Goal: Transaction & Acquisition: Obtain resource

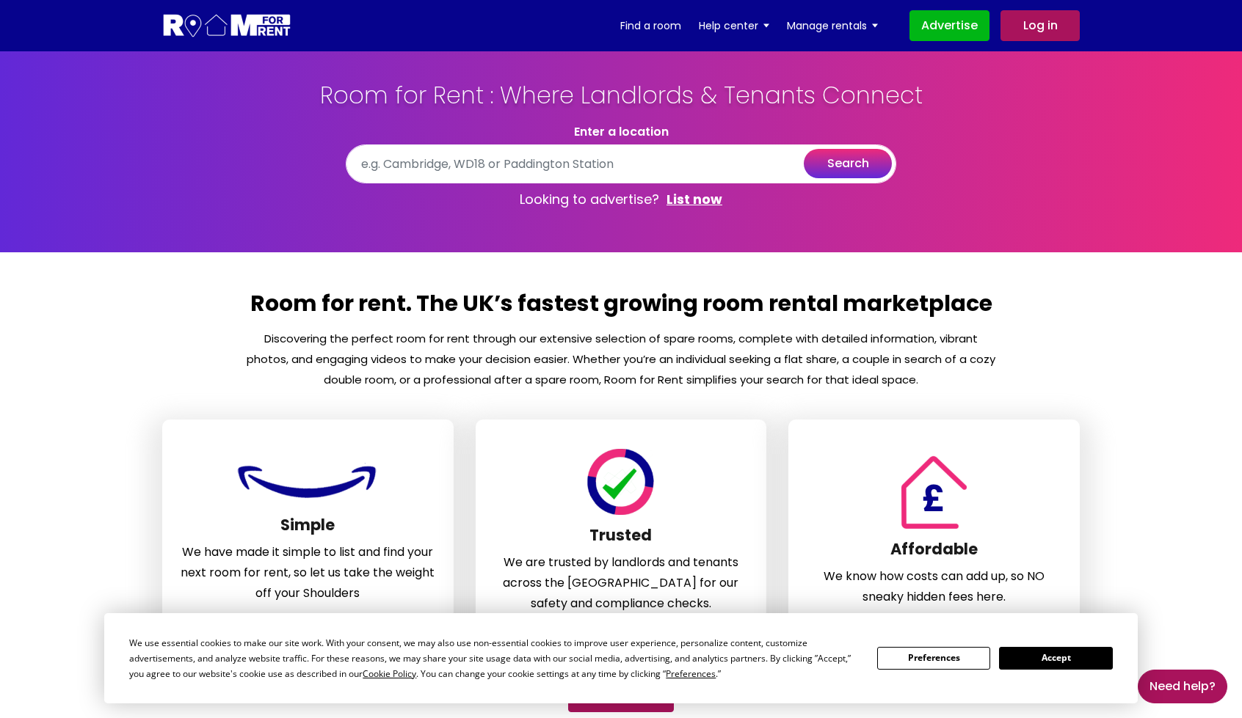
click at [829, 164] on button "search" at bounding box center [848, 163] width 88 height 29
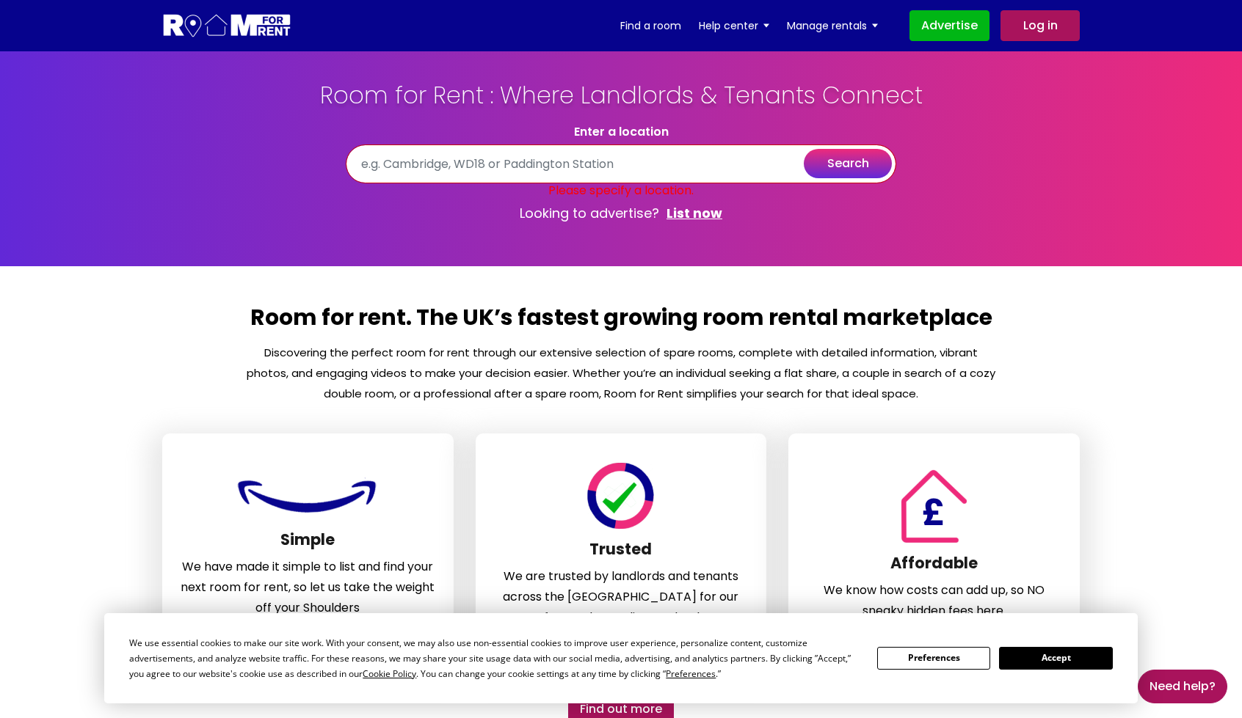
click at [537, 159] on input "text" at bounding box center [621, 164] width 550 height 39
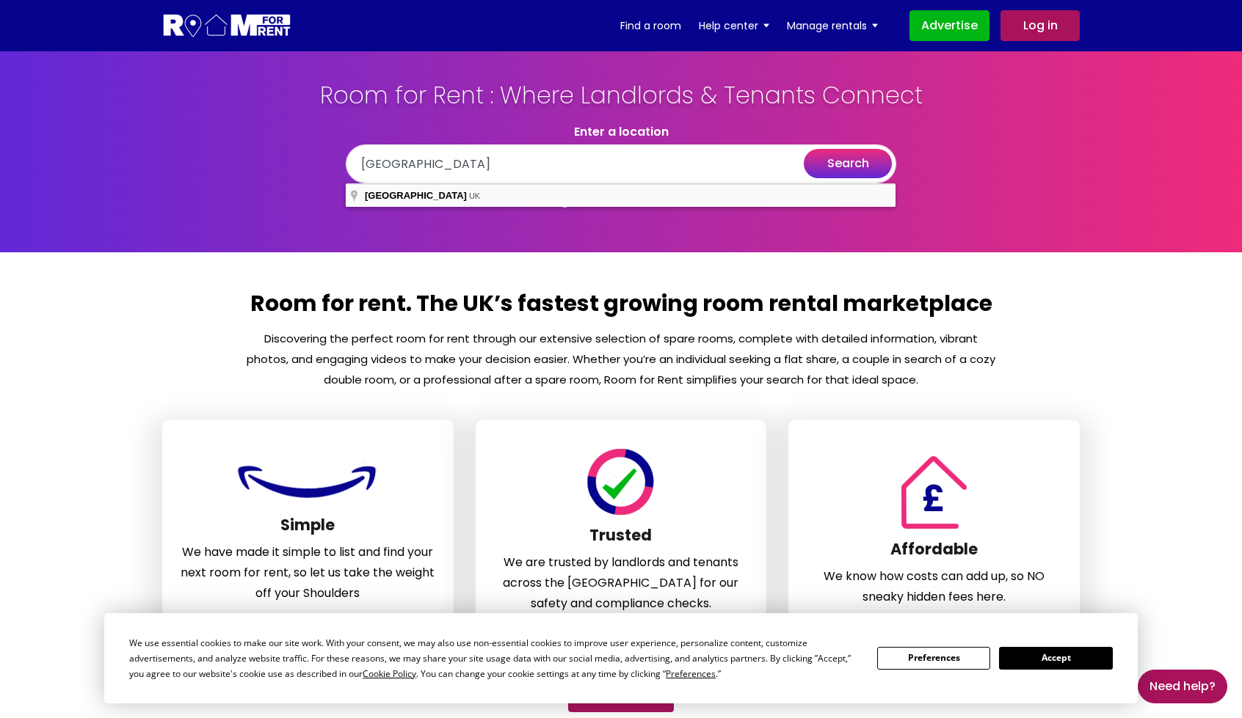
type input "[GEOGRAPHIC_DATA], [GEOGRAPHIC_DATA]"
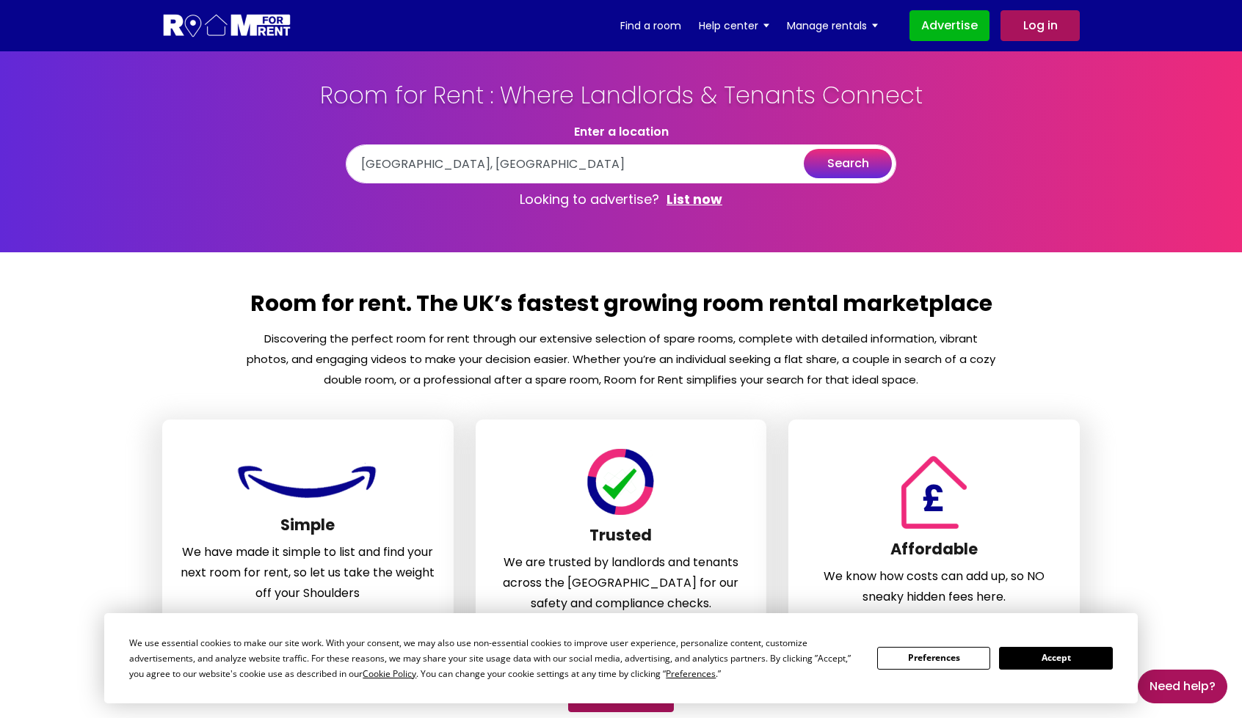
click at [848, 152] on button "search" at bounding box center [848, 163] width 88 height 29
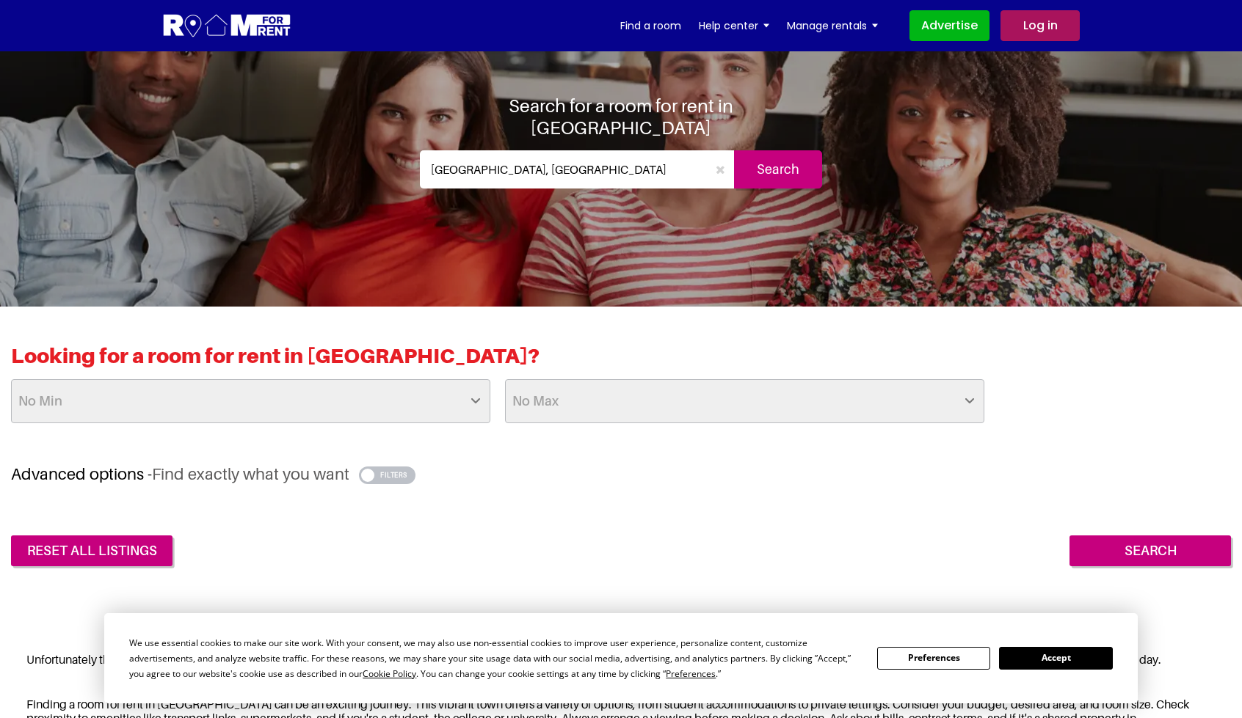
scroll to position [73, 0]
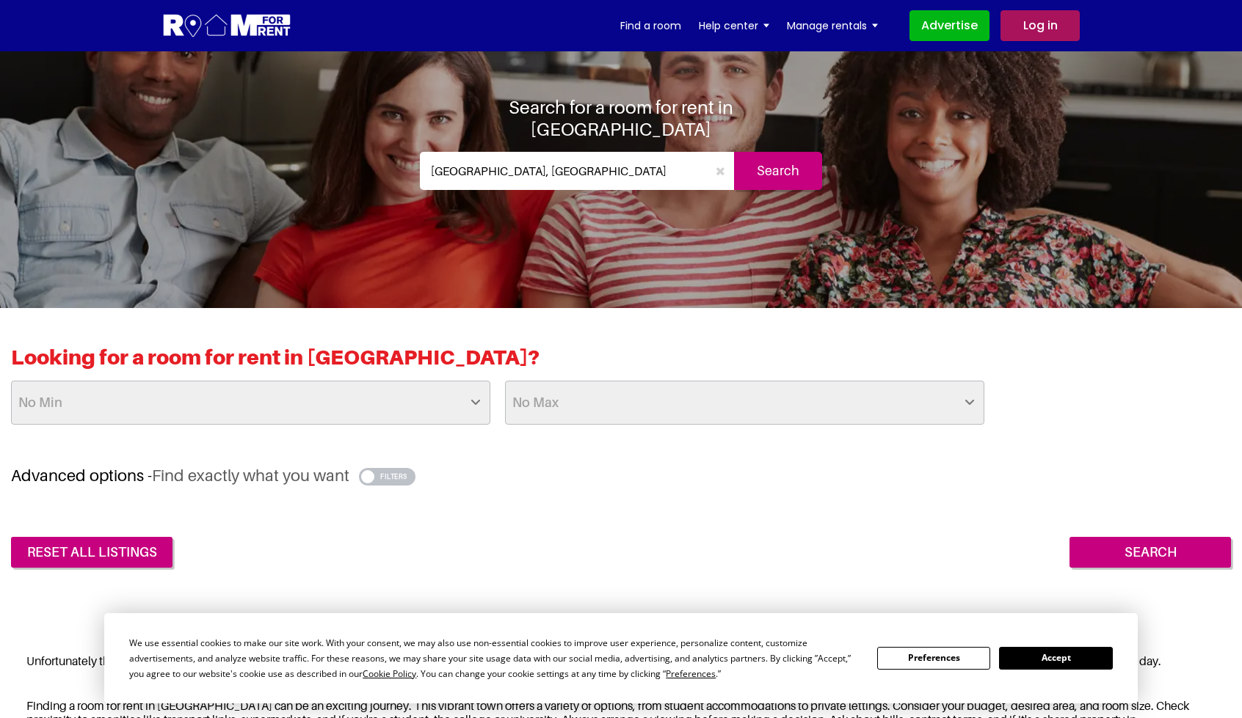
click at [617, 406] on select "No Max £50 £75 £100 £125 £150 £175 £200 £225 £250 £275 £300 £325 £350 £375 £400…" at bounding box center [744, 403] width 479 height 44
click at [572, 488] on div "Advanced options - Find exactly what you want Wifi Yes No Ensuite Yes No House …" at bounding box center [621, 517] width 1220 height 102
click at [668, 385] on select "No Max £50 £75 £100 £125 £150 £175 £200 £225 £250 £275 £300 £325 £350 £375 £400…" at bounding box center [744, 403] width 479 height 44
select select "1000"
click at [505, 381] on select "No Max £50 £75 £100 £125 £150 £175 £200 £225 £250 £275 £300 £325 £350 £375 £400…" at bounding box center [744, 403] width 479 height 44
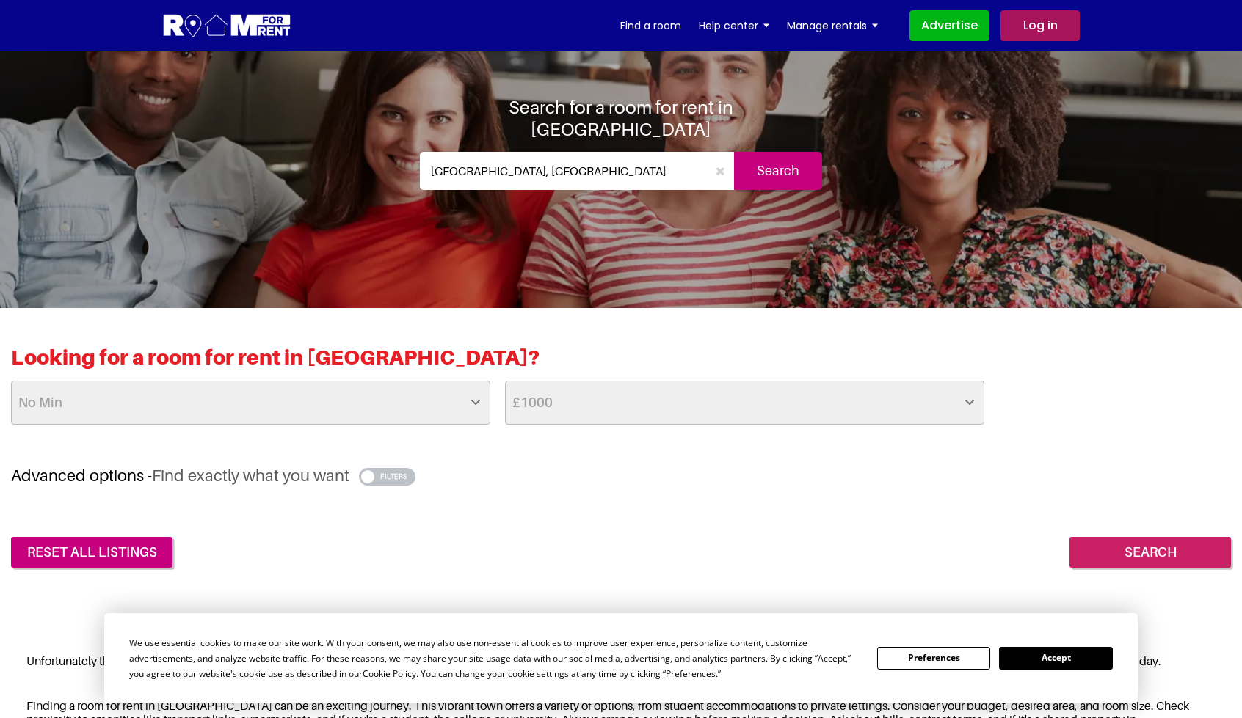
click at [1154, 556] on input "Search" at bounding box center [1149, 552] width 161 height 31
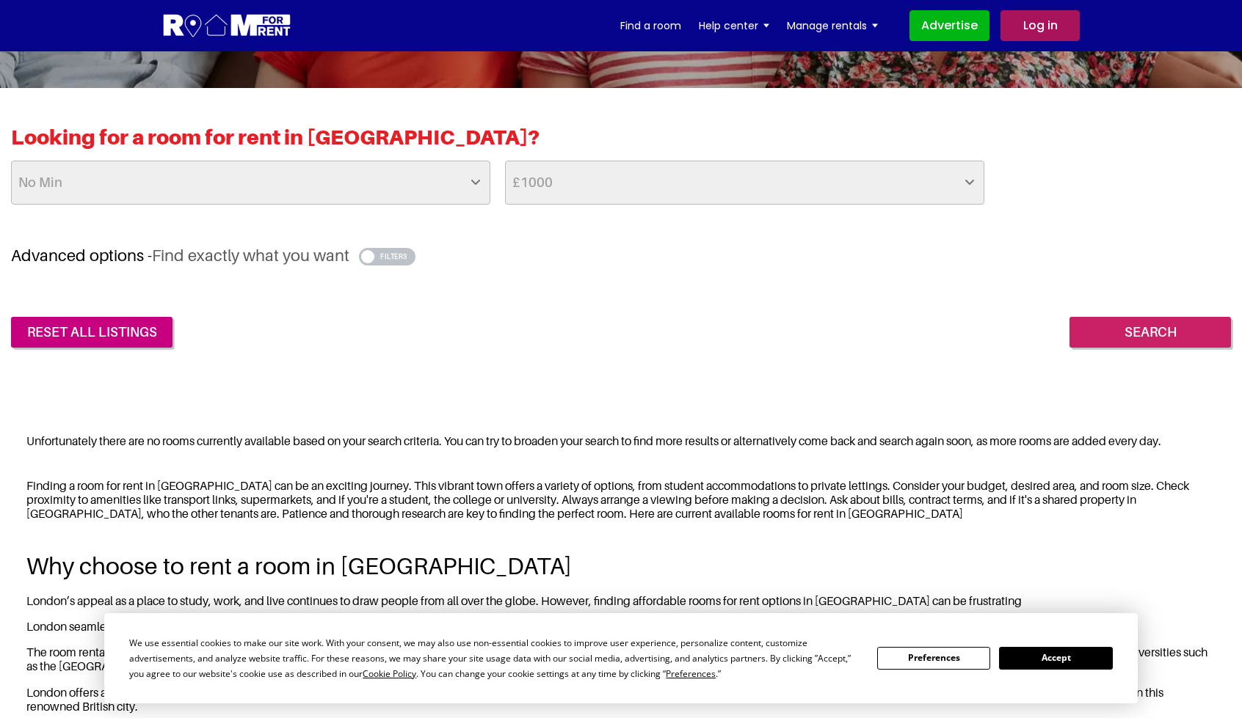
click at [1164, 327] on input "Search" at bounding box center [1149, 332] width 161 height 31
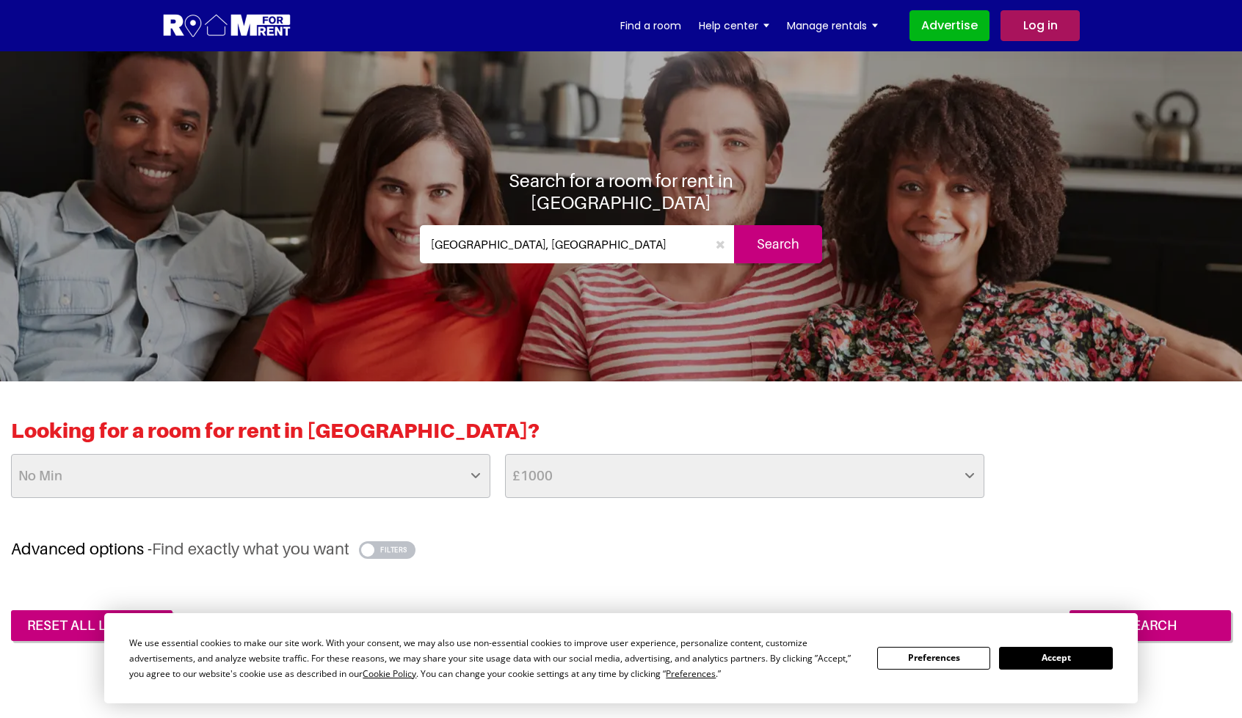
click at [413, 481] on select "No Min £25 £50 £75 £100 £125 £150 £175 £200 £225 £250 £275 £300 £325 £350 £375 …" at bounding box center [250, 476] width 479 height 44
click at [11, 454] on select "No Min £25 £50 £75 £100 £125 £150 £175 £200 £225 £250 £275 £300 £325 £350 £375 …" at bounding box center [250, 476] width 479 height 44
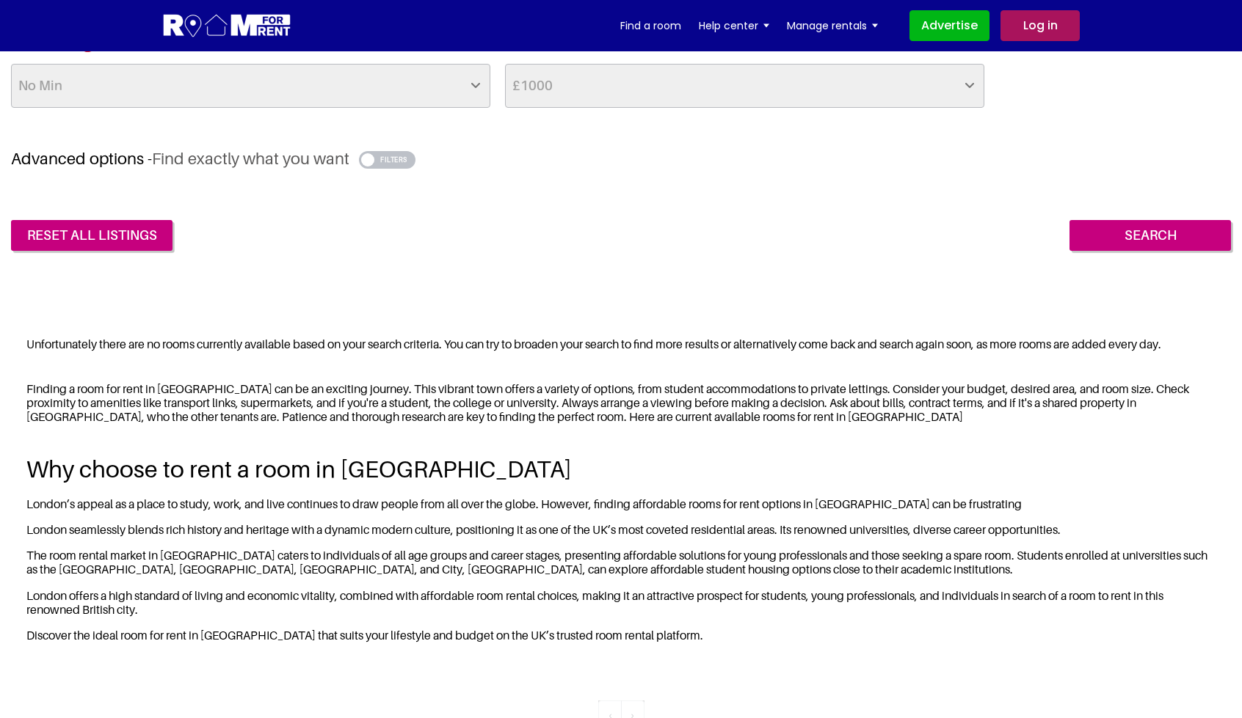
scroll to position [270, 0]
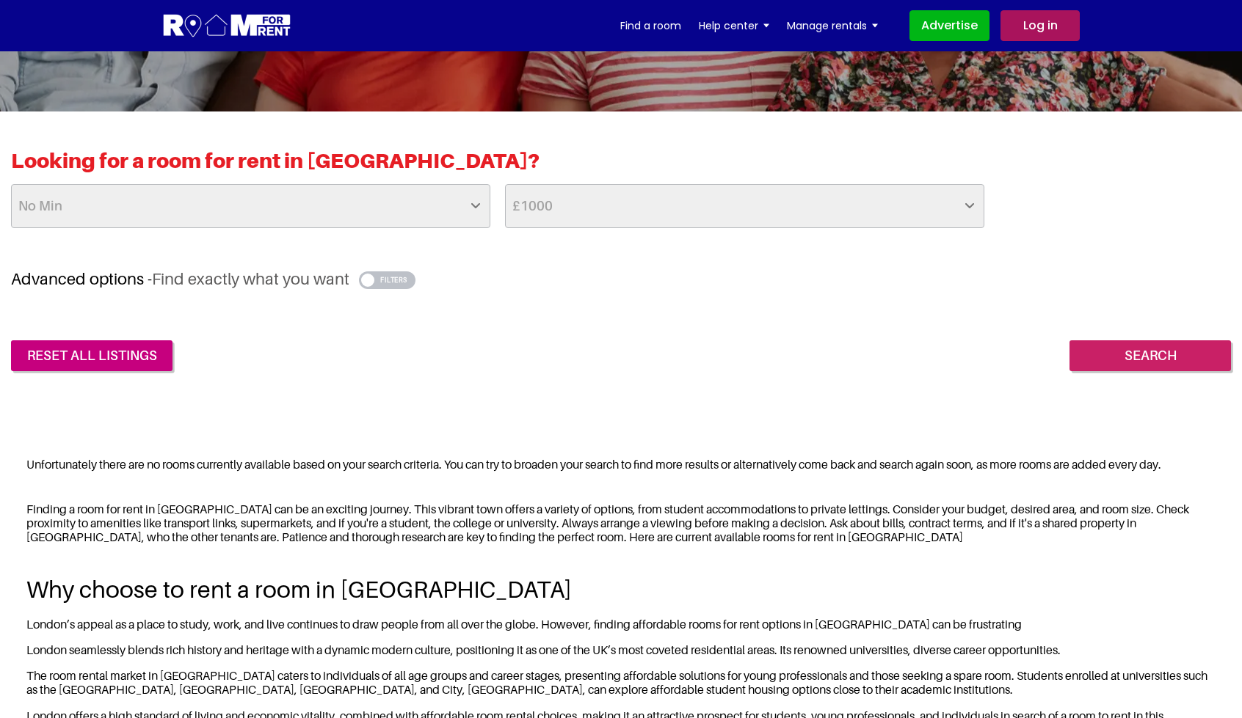
click at [1121, 352] on input "Search" at bounding box center [1149, 356] width 161 height 31
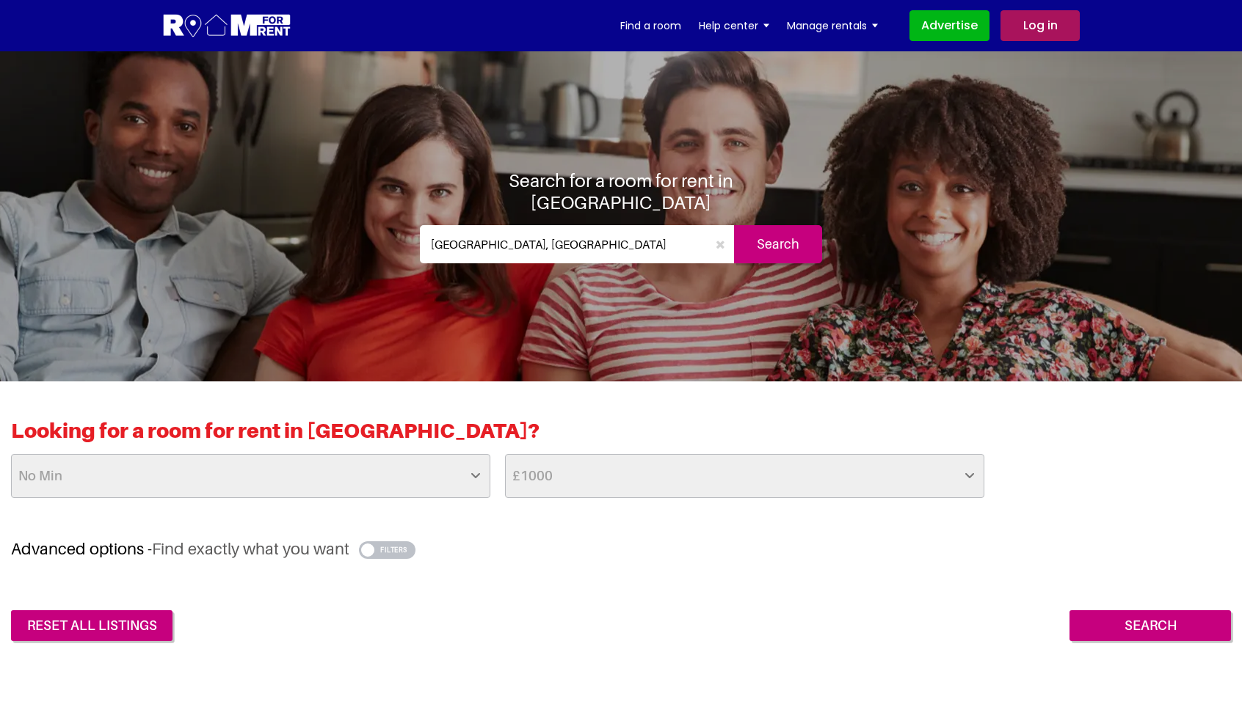
click at [641, 475] on select "No Max £50 £75 £100 £125 £150 £175 £200 £225 £250 £275 £300 £325 £350 £375 £400…" at bounding box center [744, 476] width 479 height 44
select select "above"
click at [505, 454] on select "No Max £50 £75 £100 £125 £150 £175 £200 £225 £250 £275 £300 £325 £350 £375 £400…" at bounding box center [744, 476] width 479 height 44
click at [404, 477] on select "No Min £25 £50 £75 £100 £125 £150 £175 £200 £225 £250 £275 £300 £325 £350 £375 …" at bounding box center [250, 476] width 479 height 44
select select "25"
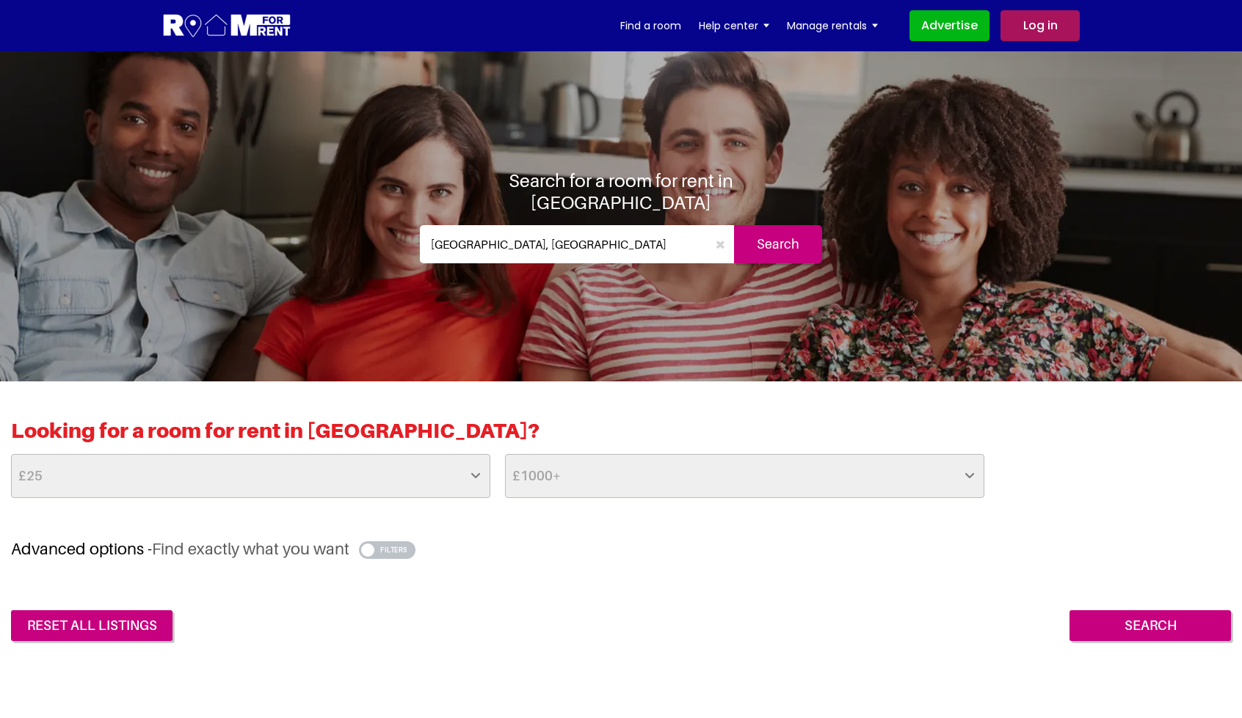
click at [11, 454] on select "No Min £25 £50 £75 £100 £125 £150 £175 £200 £225 £250 £275 £300 £325 £350 £375 …" at bounding box center [250, 476] width 479 height 44
click at [1113, 618] on input "Search" at bounding box center [1149, 626] width 161 height 31
click at [1126, 618] on input "Search" at bounding box center [1149, 626] width 161 height 31
